Goal: Information Seeking & Learning: Understand process/instructions

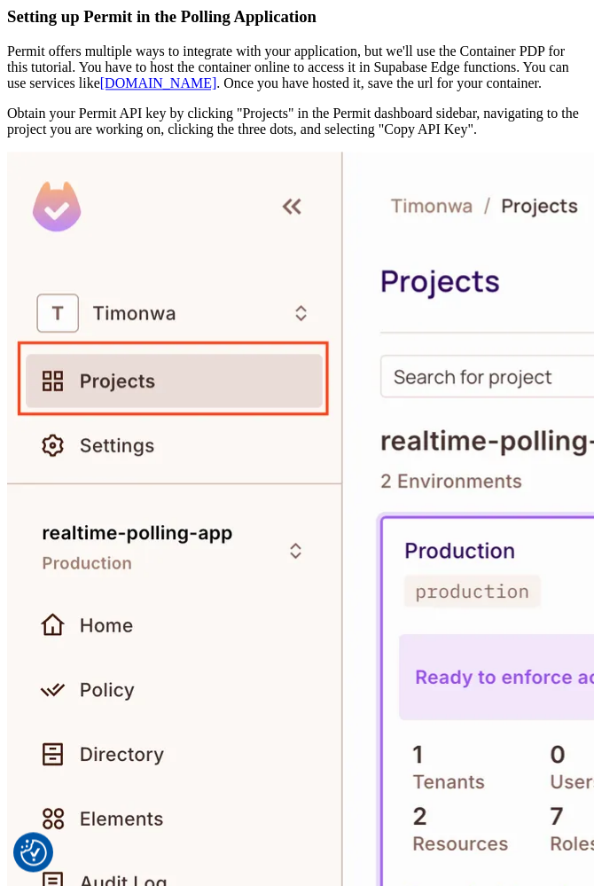
scroll to position [18589, 0]
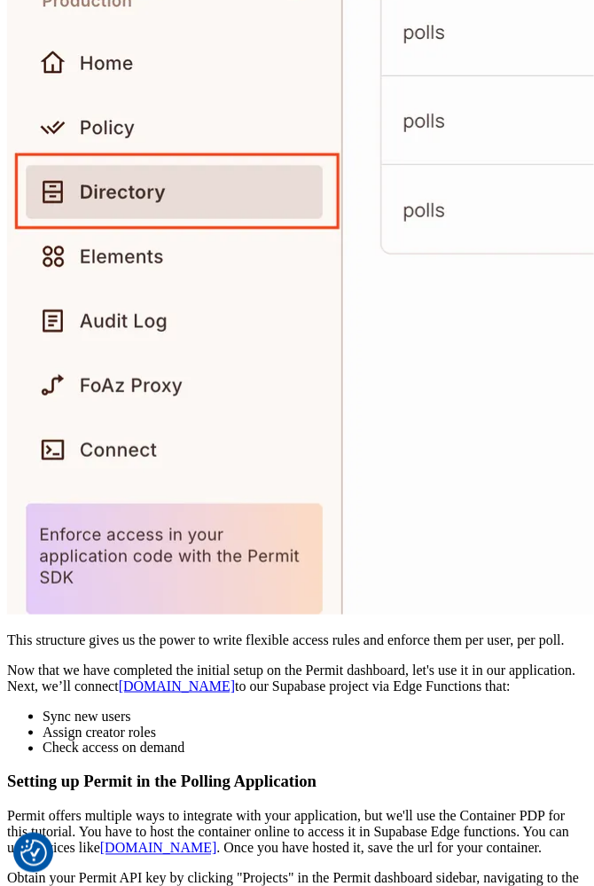
scroll to position [17968, 0]
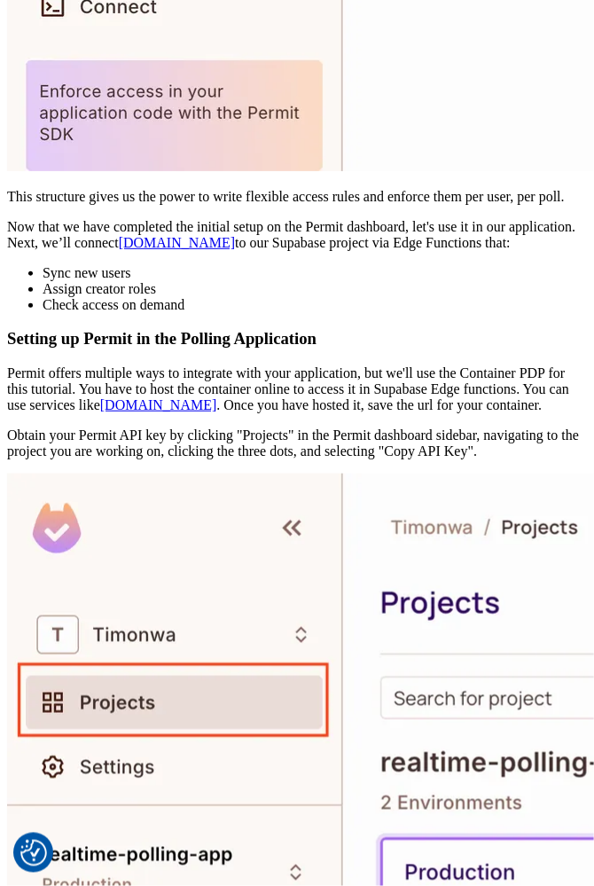
scroll to position [18412, 0]
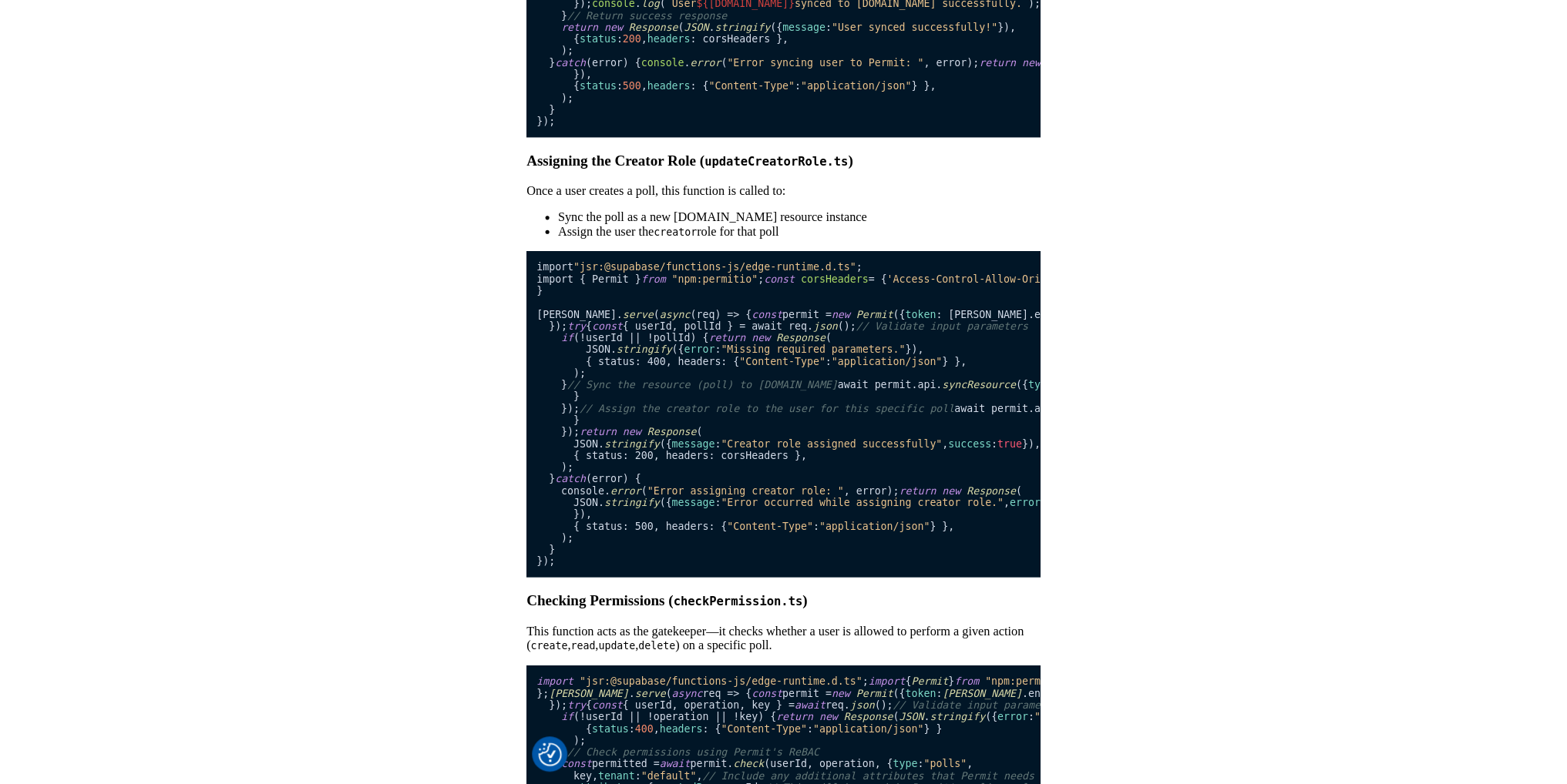
scroll to position [27521, 0]
